Goal: Task Accomplishment & Management: Manage account settings

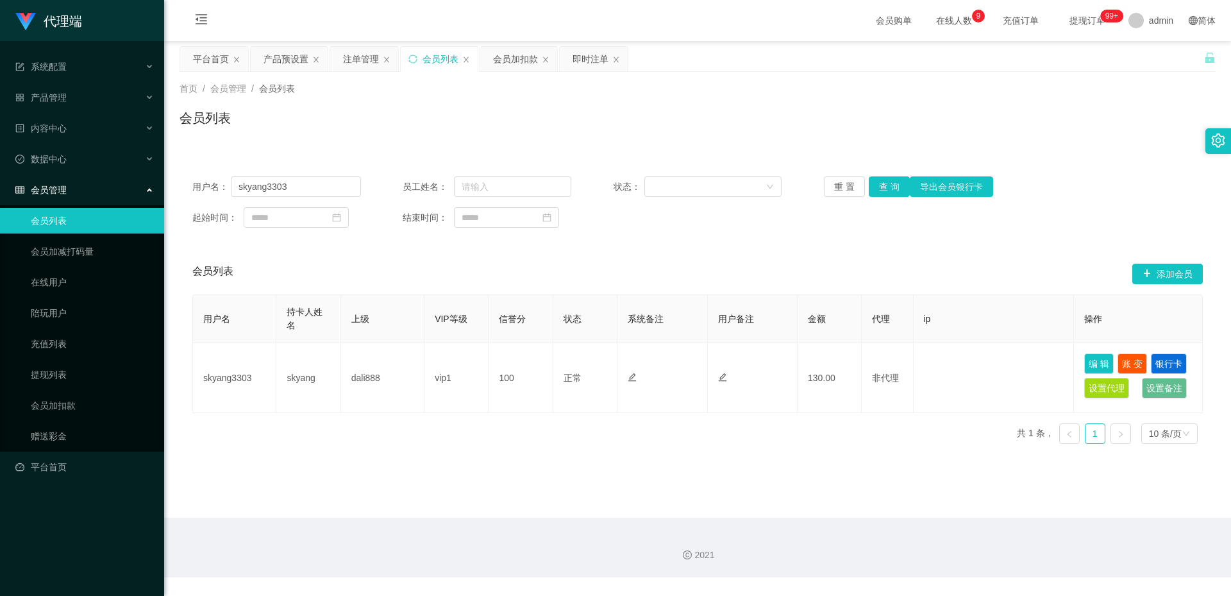
click at [255, 60] on div "产品预设置" at bounding box center [289, 59] width 77 height 24
click at [277, 54] on div "产品预设置" at bounding box center [285, 59] width 45 height 24
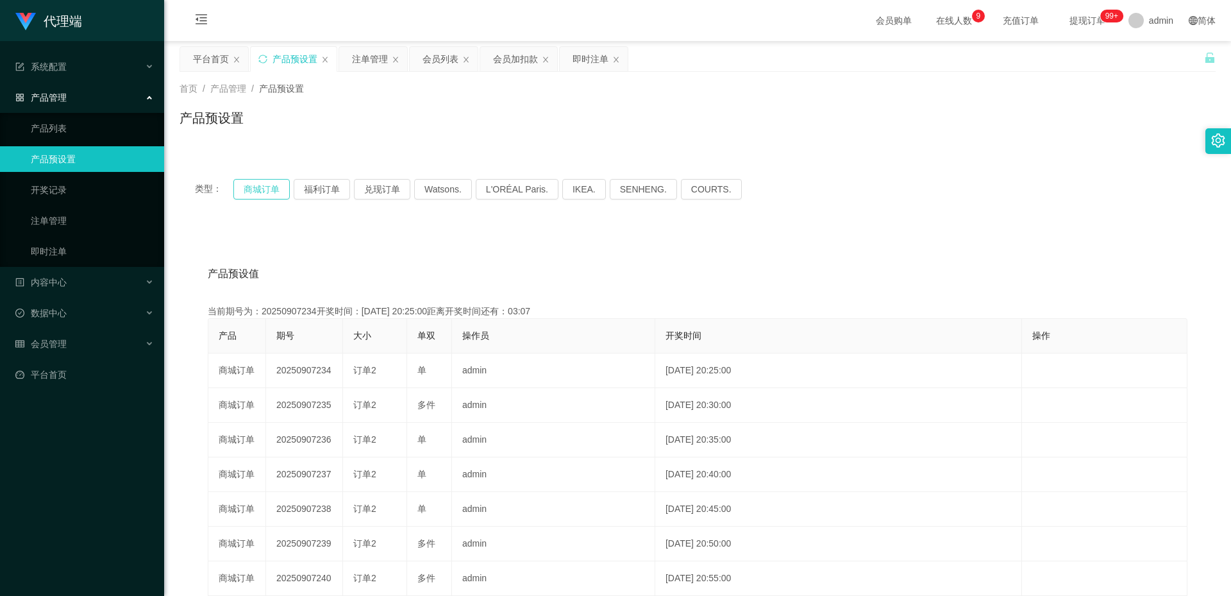
click at [262, 183] on button "商城订单" at bounding box center [261, 189] width 56 height 21
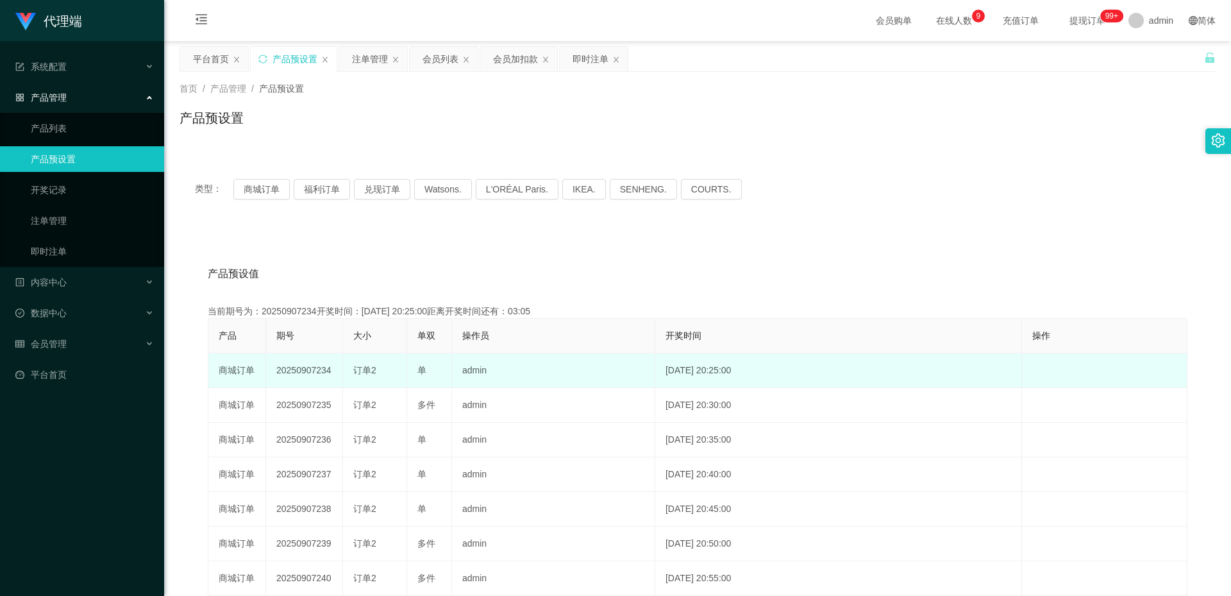
click at [310, 360] on td "20250907234" at bounding box center [304, 370] width 77 height 35
click at [310, 373] on td "20250907234" at bounding box center [304, 370] width 77 height 35
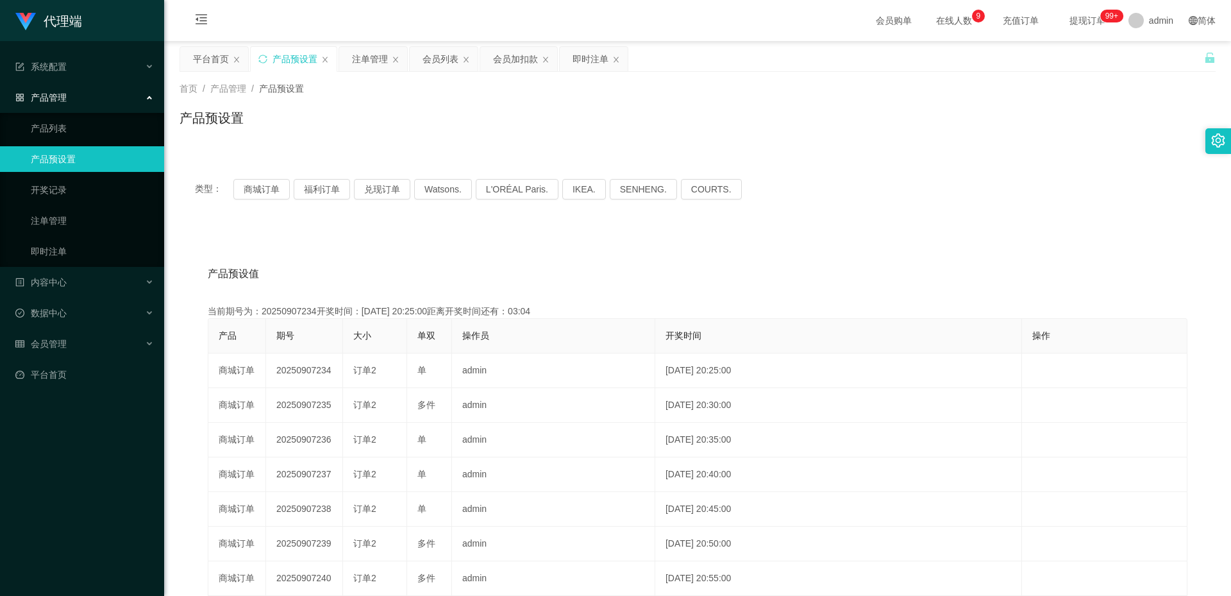
copy td "20250907234"
click at [374, 48] on div "注单管理" at bounding box center [370, 59] width 36 height 24
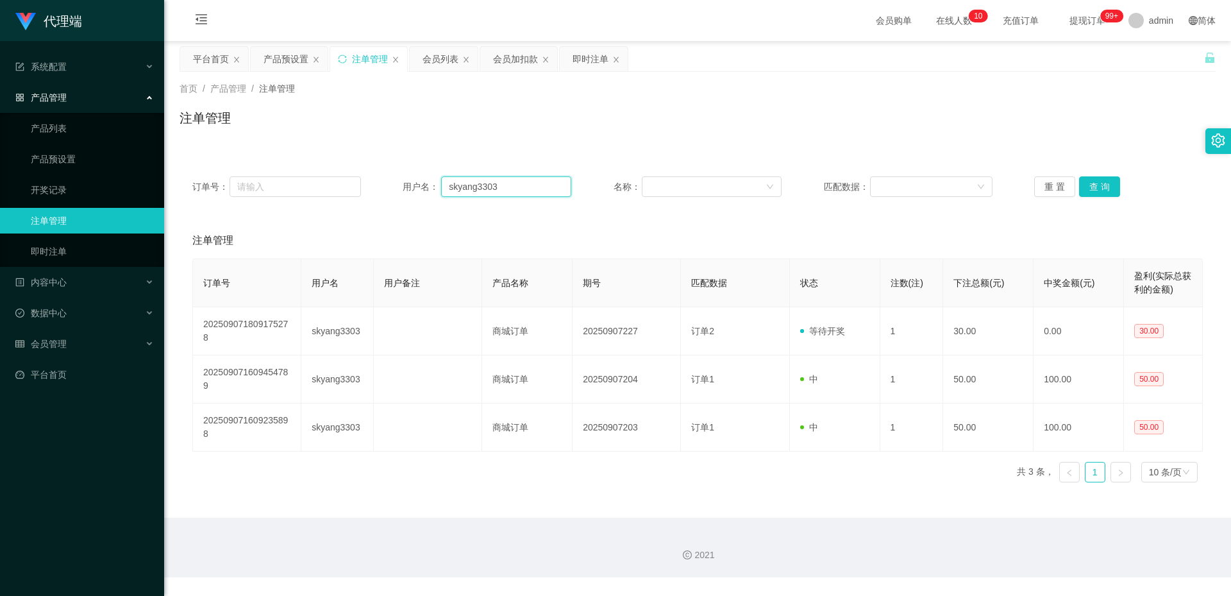
click at [475, 185] on input "skyang3303" at bounding box center [506, 186] width 130 height 21
paste input "97205687"
type input "97205687"
click at [1089, 180] on button "查 询" at bounding box center [1099, 186] width 41 height 21
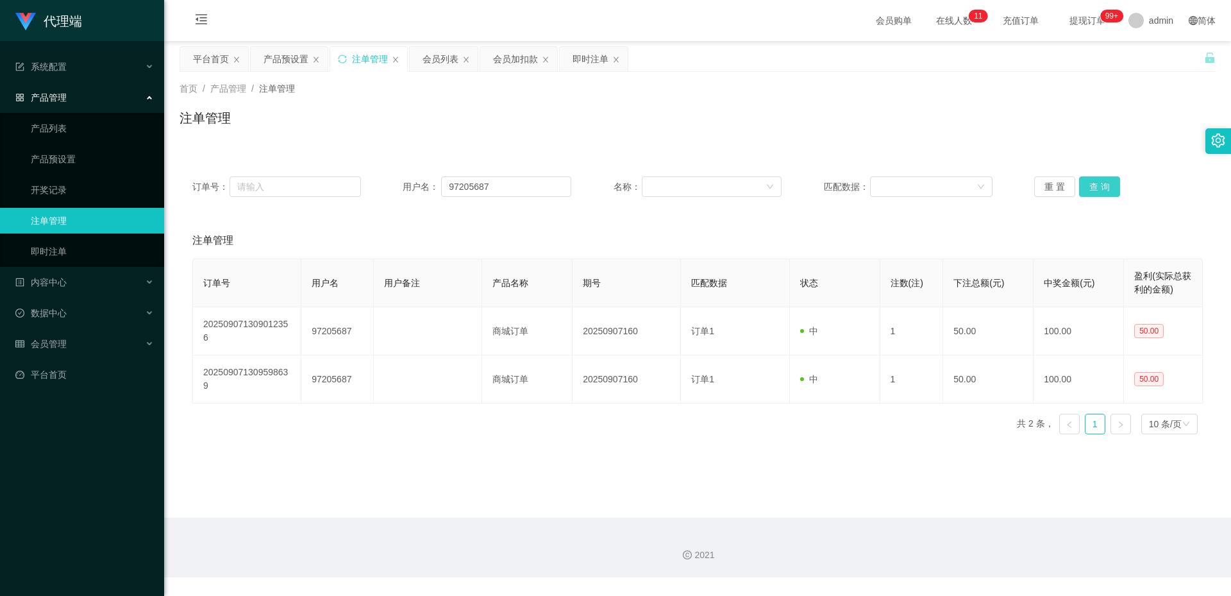
click at [1099, 185] on button "查 询" at bounding box center [1099, 186] width 41 height 21
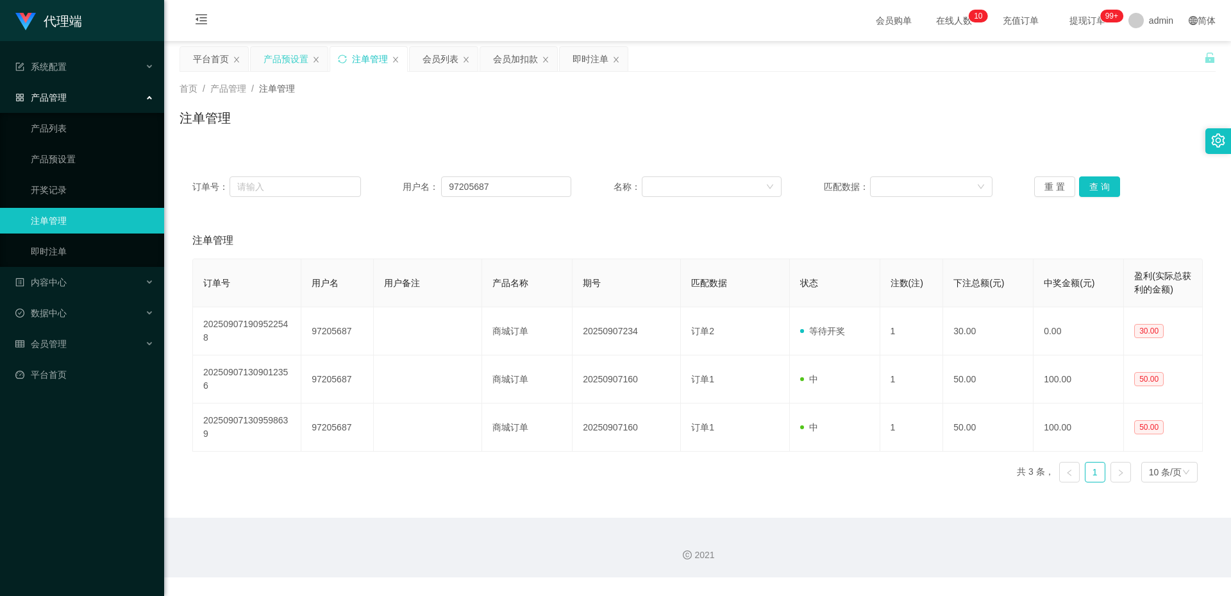
click at [281, 56] on div "产品预设置" at bounding box center [285, 59] width 45 height 24
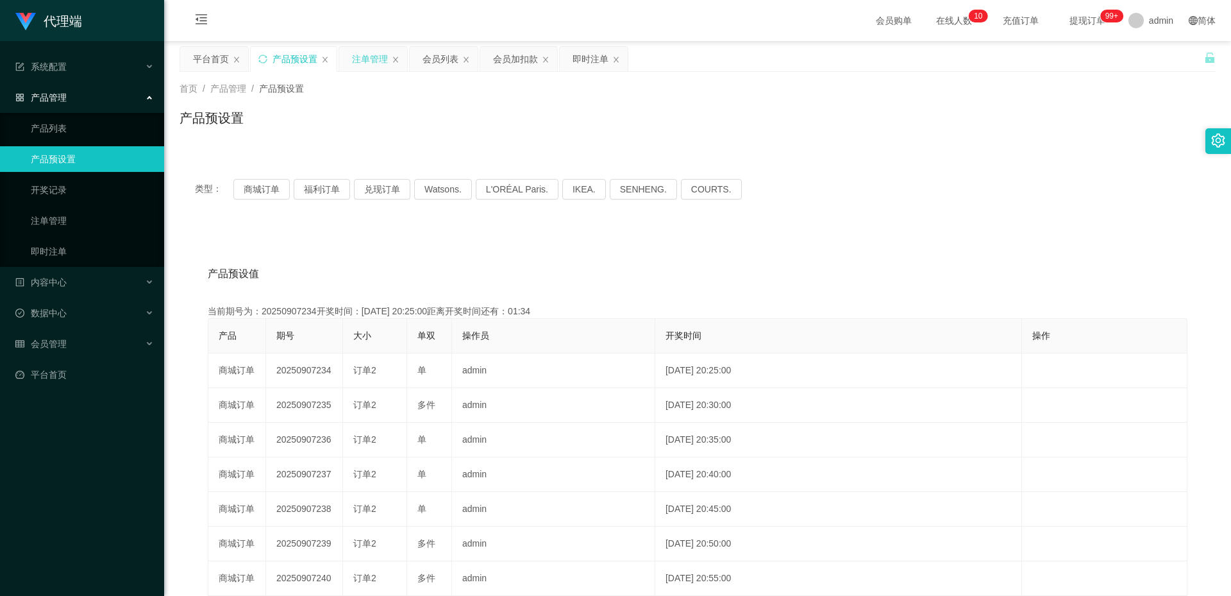
click at [367, 51] on div "注单管理" at bounding box center [370, 59] width 36 height 24
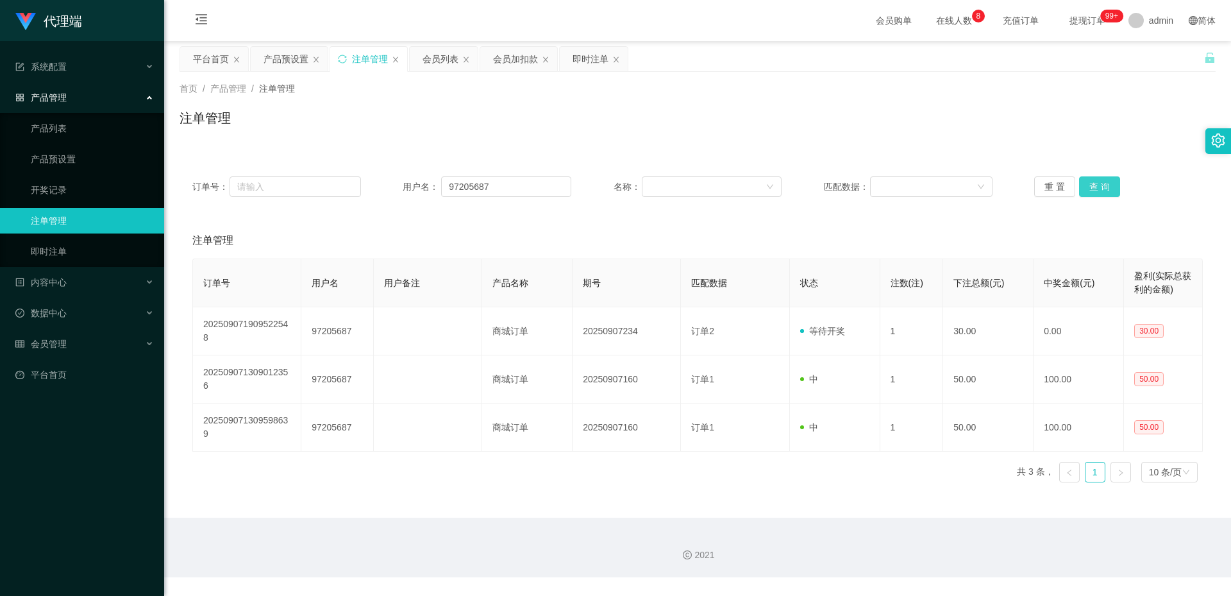
click at [1092, 187] on button "查 询" at bounding box center [1099, 186] width 41 height 21
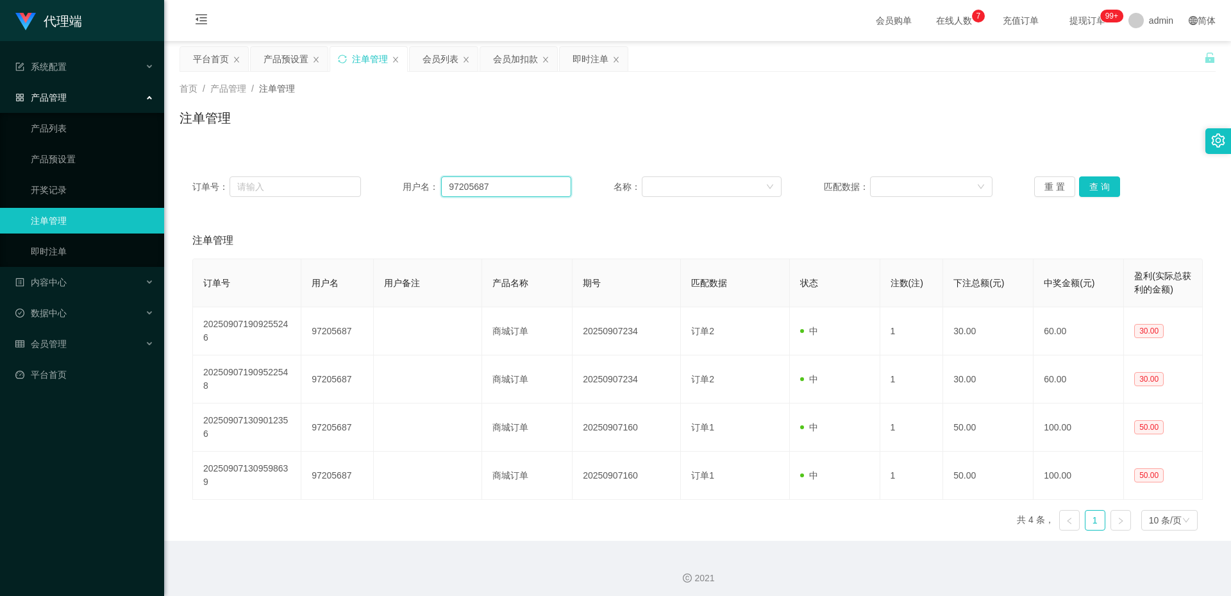
click at [490, 185] on input "97205687" at bounding box center [506, 186] width 130 height 21
click at [530, 50] on div "会员加扣款" at bounding box center [515, 59] width 45 height 24
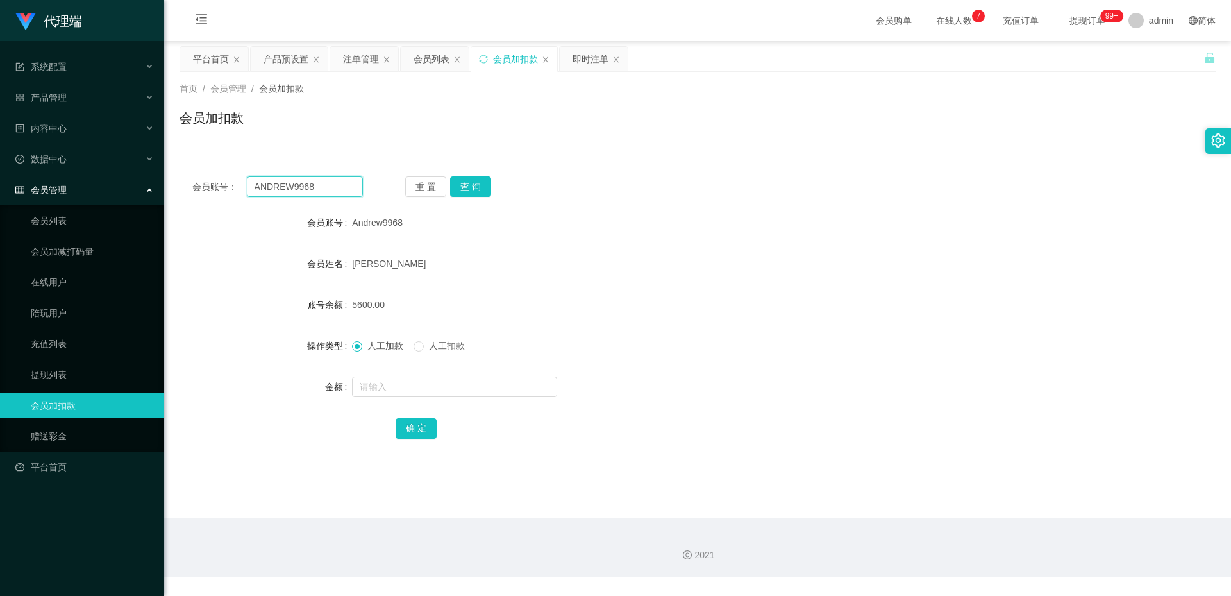
click at [338, 183] on input "ANDREW9968" at bounding box center [305, 186] width 116 height 21
paste input "97205687"
type input "97205687"
click at [476, 185] on button "查 询" at bounding box center [470, 186] width 41 height 21
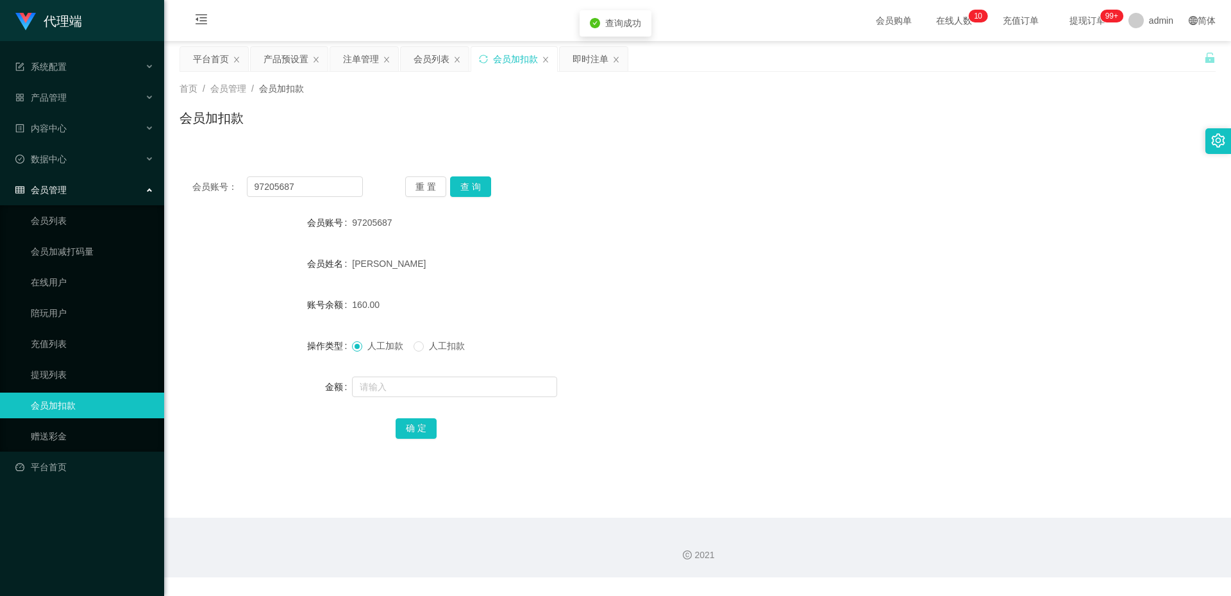
click at [432, 341] on span "人工扣款" at bounding box center [447, 345] width 46 height 10
click at [402, 396] on input "text" at bounding box center [454, 386] width 205 height 21
type input "30"
drag, startPoint x: 421, startPoint y: 430, endPoint x: 378, endPoint y: 446, distance: 45.8
click at [421, 430] on button "确 定" at bounding box center [416, 428] width 41 height 21
